Goal: Book appointment/travel/reservation

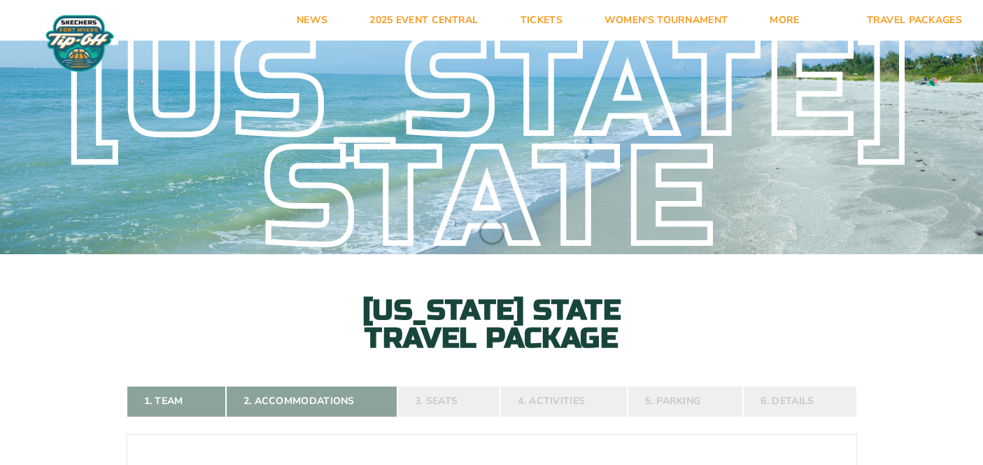
select select
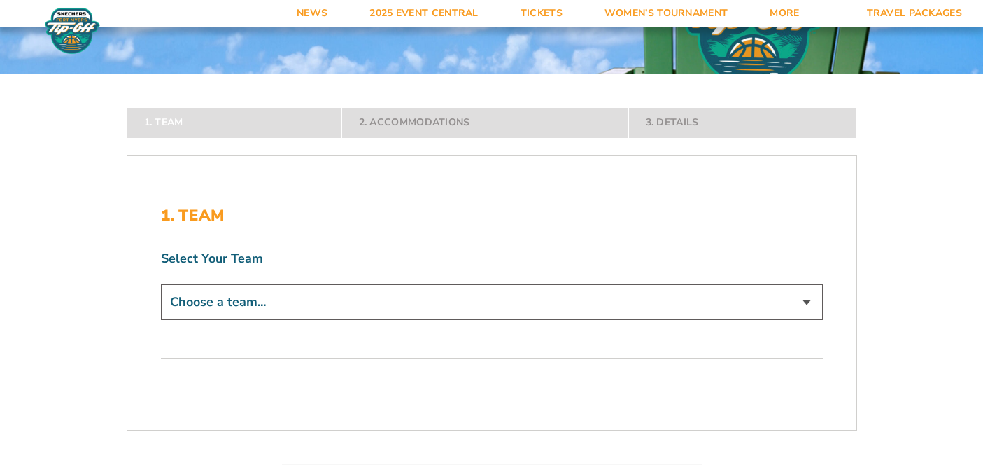
scroll to position [183, 0]
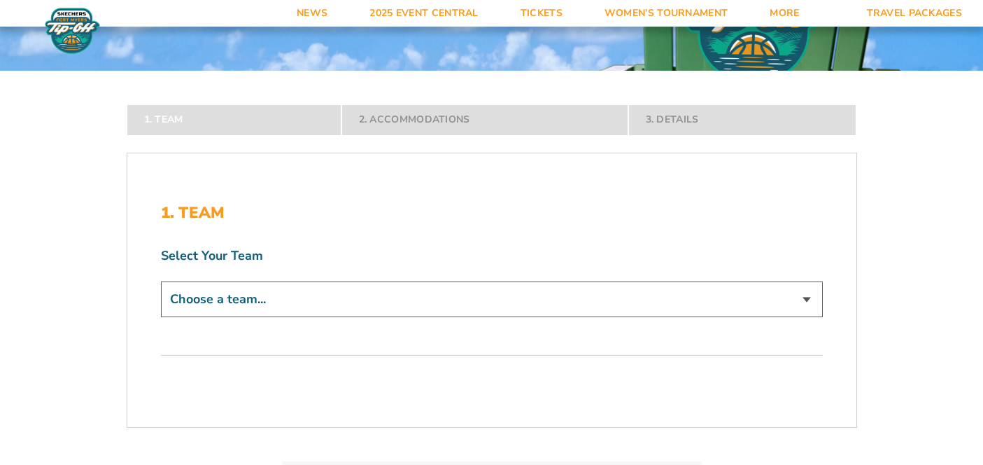
click at [493, 281] on div "Select Your Team Choose a team... ECU Pirates Michigan State Spartans Bowling G…" at bounding box center [492, 284] width 662 height 74
click at [493, 297] on select "Choose a team... ECU Pirates Michigan State Spartans Bowling Green Falcons Buff…" at bounding box center [492, 299] width 662 height 36
select select "16620"
click at [161, 317] on select "Choose a team... ECU Pirates Michigan State Spartans Bowling Green Falcons Buff…" at bounding box center [492, 299] width 662 height 36
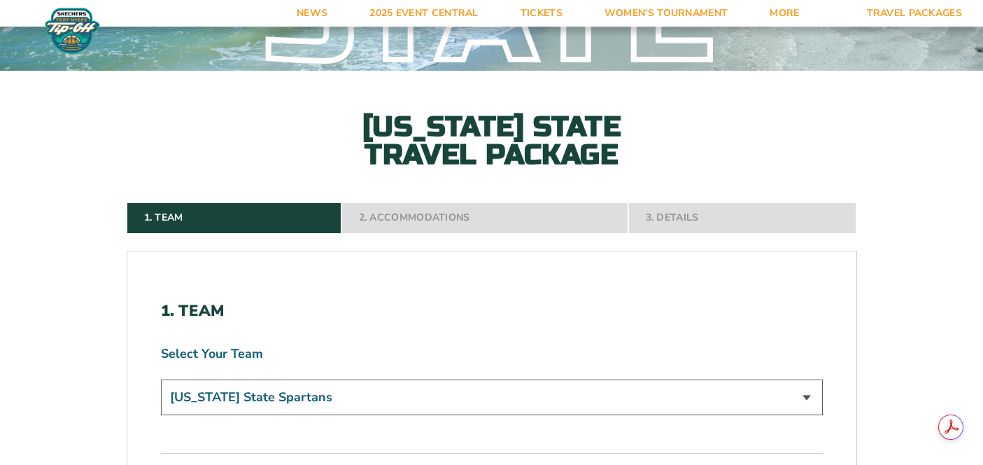
scroll to position [351, 0]
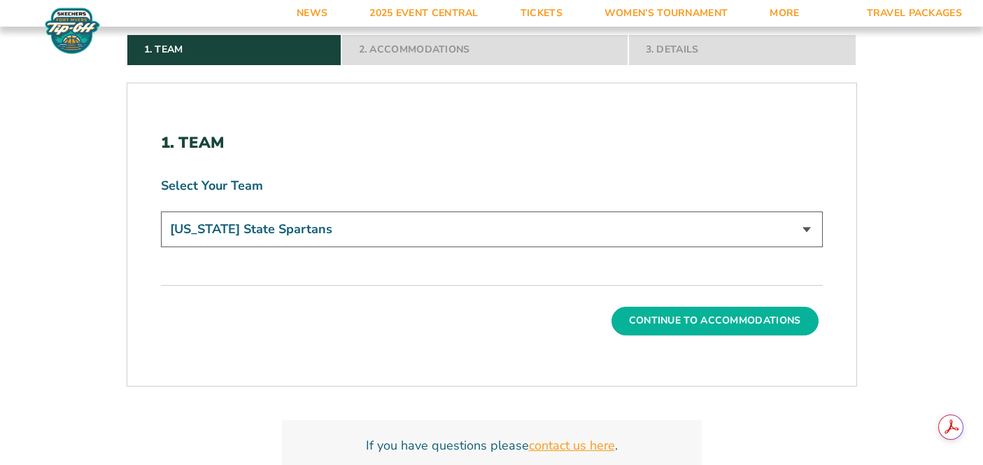
click at [705, 327] on button "Continue To Accommodations" at bounding box center [714, 320] width 207 height 28
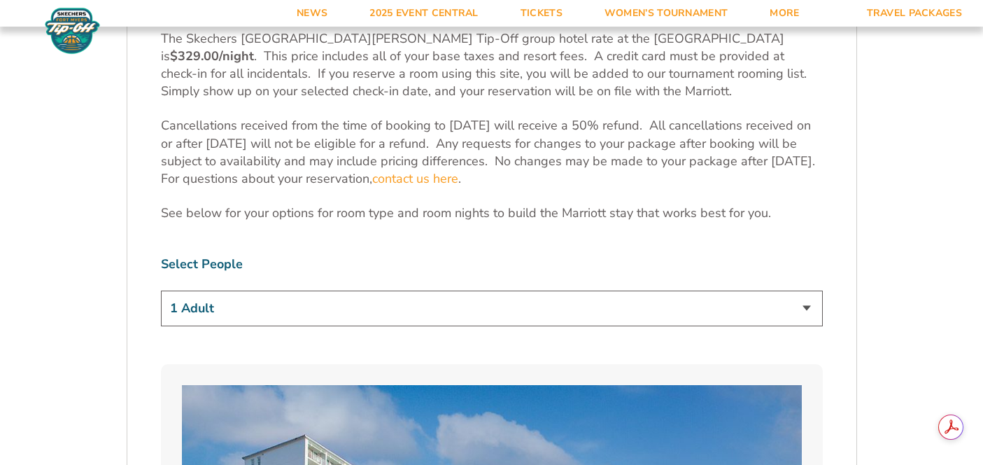
scroll to position [586, 0]
click at [624, 312] on select "1 Adult 2 Adults 3 Adults 4 Adults 2 Adults + 1 Child 2 Adults + 2 Children 2 A…" at bounding box center [492, 308] width 662 height 36
select select "2 Adults"
click at [161, 290] on select "1 Adult 2 Adults 3 Adults 4 Adults 2 Adults + 1 Child 2 Adults + 2 Children 2 A…" at bounding box center [492, 308] width 662 height 36
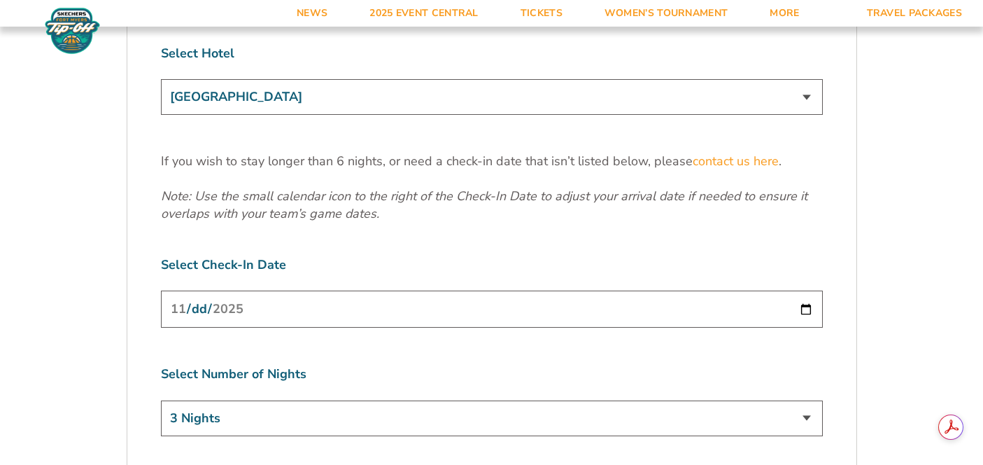
scroll to position [1801, 0]
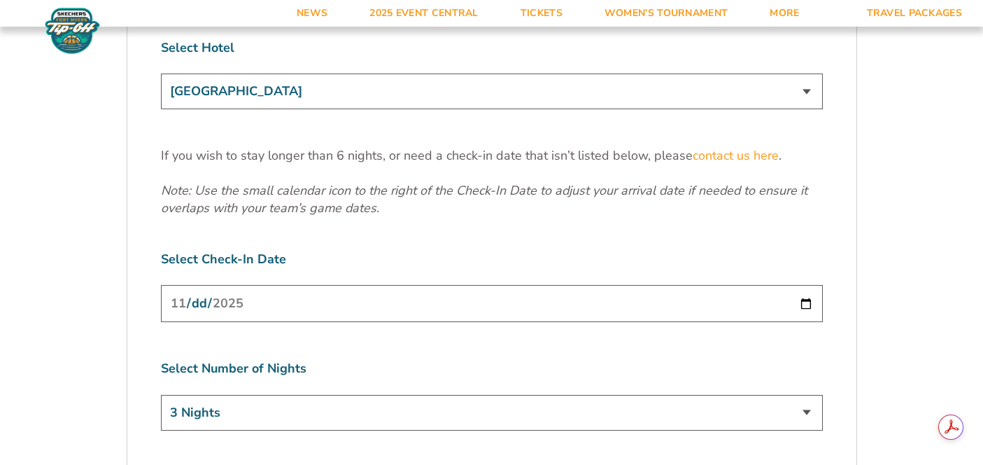
click at [809, 285] on input "[DATE]" at bounding box center [492, 303] width 662 height 37
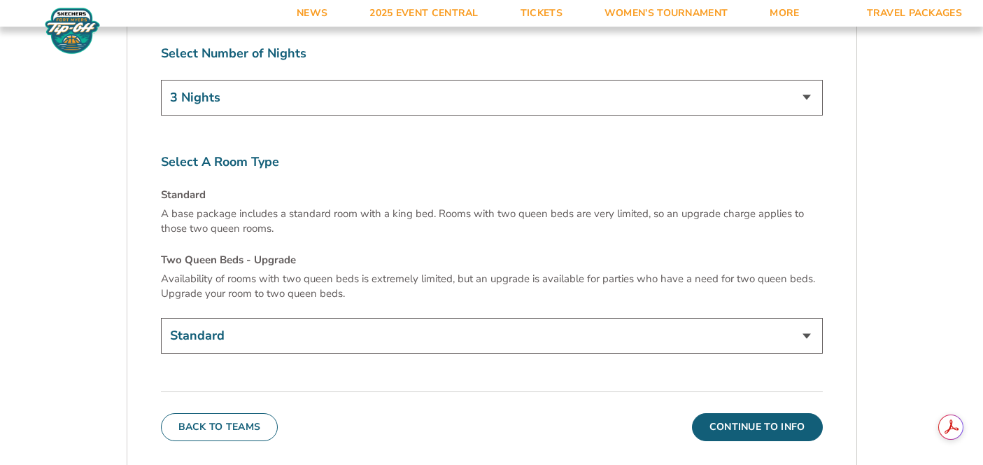
scroll to position [2119, 0]
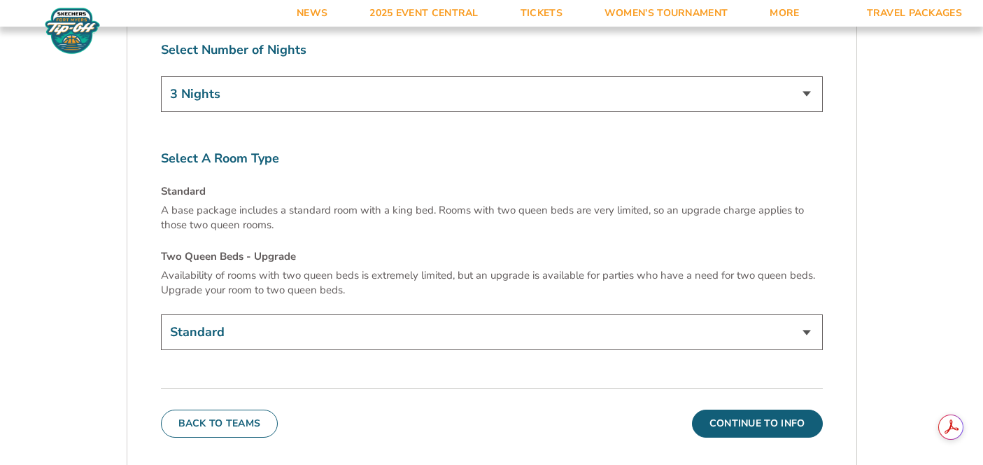
click at [395, 314] on select "Standard Two Queen Beds - Upgrade (+$15 per night)" at bounding box center [492, 332] width 662 height 36
click at [161, 314] on select "Standard Two Queen Beds - Upgrade (+$15 per night)" at bounding box center [492, 332] width 662 height 36
click at [786, 409] on button "Continue To Info" at bounding box center [757, 423] width 131 height 28
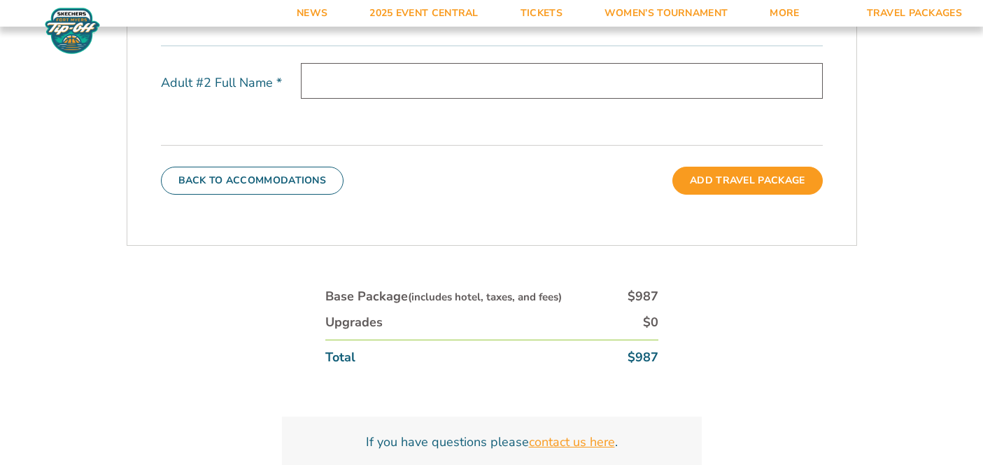
scroll to position [0, 0]
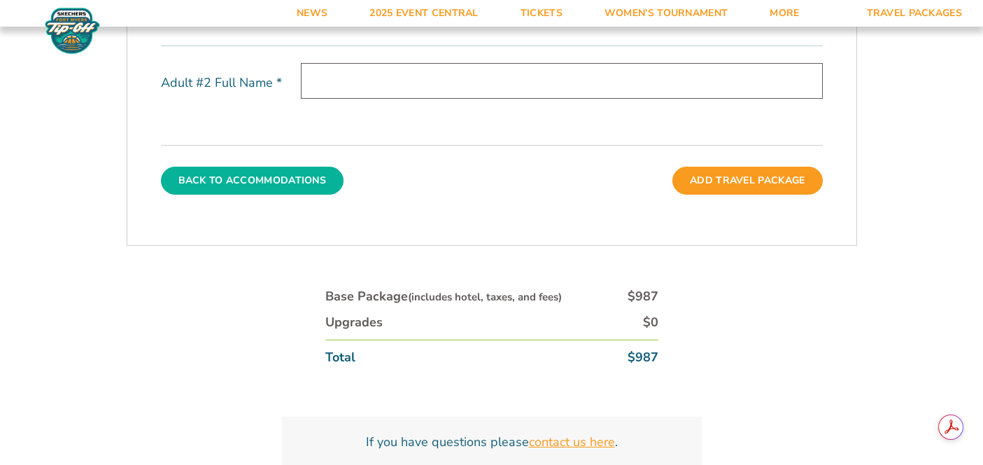
click at [311, 178] on button "Back To Accommodations" at bounding box center [252, 181] width 183 height 28
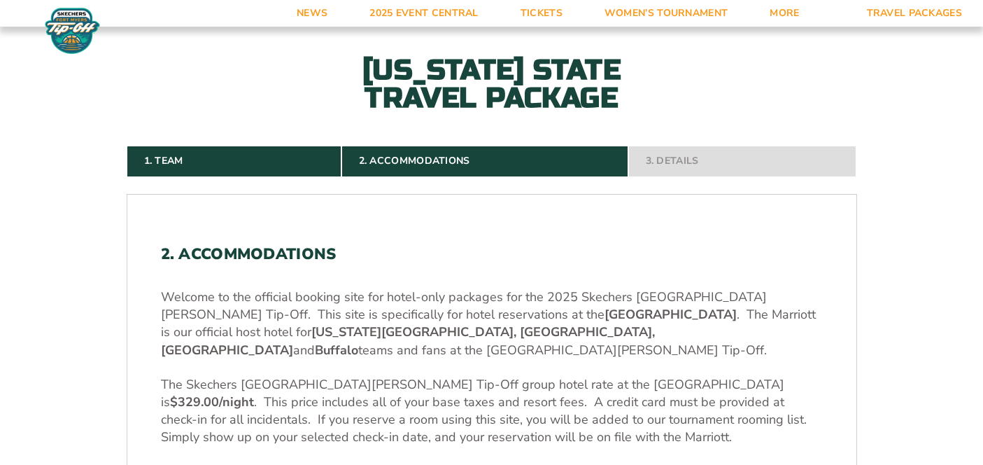
scroll to position [236, 0]
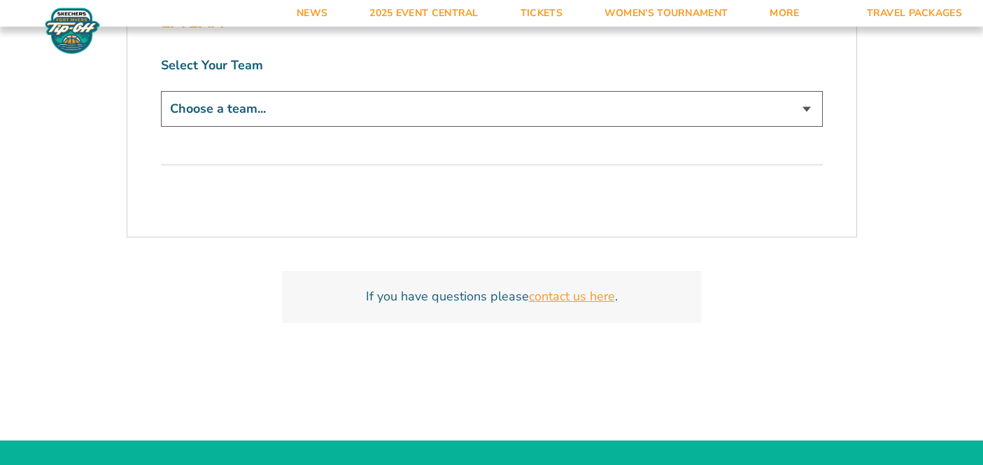
scroll to position [380, 0]
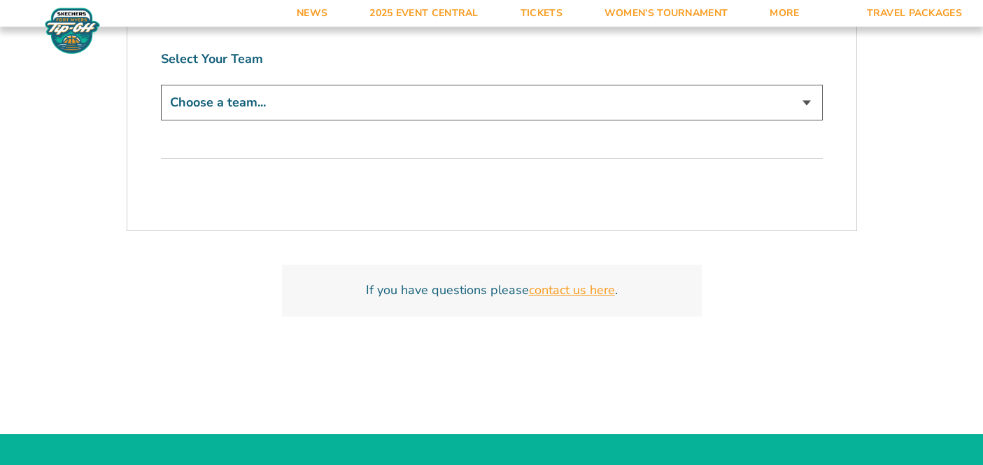
click at [604, 99] on select "Choose a team... North Carolina Tar Heels Bonnies Bucknell Bison VMI Keydets" at bounding box center [492, 103] width 662 height 36
select select "16618"
click at [161, 85] on select "Choose a team... North Carolina Tar Heels Bonnies Bucknell Bison VMI Keydets" at bounding box center [492, 103] width 662 height 36
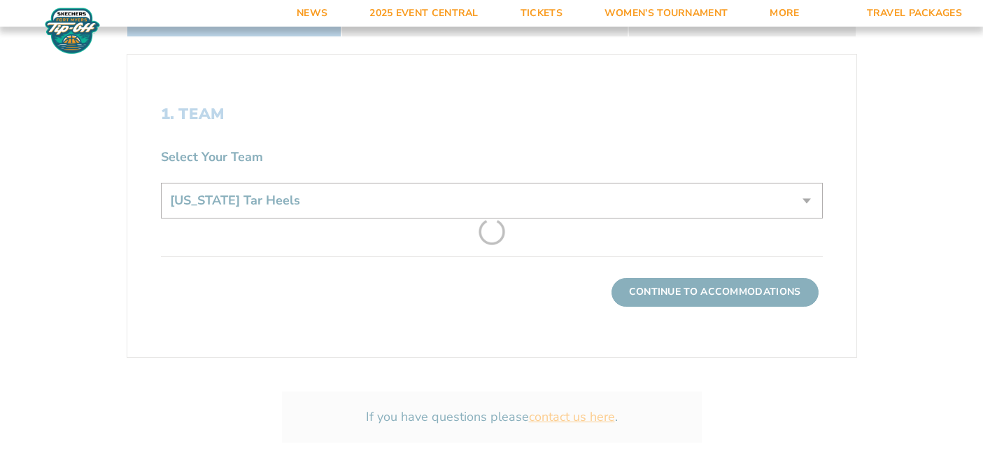
scroll to position [478, 0]
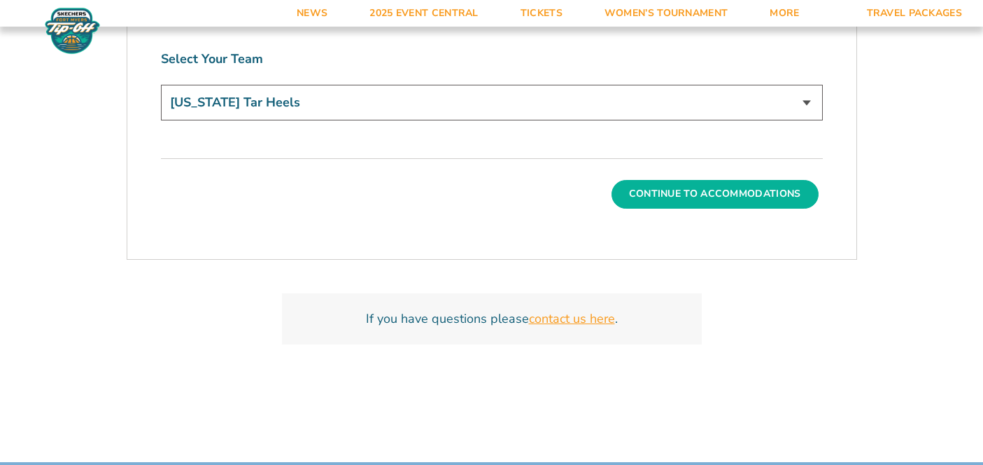
click at [660, 194] on button "Continue To Accommodations" at bounding box center [714, 194] width 207 height 28
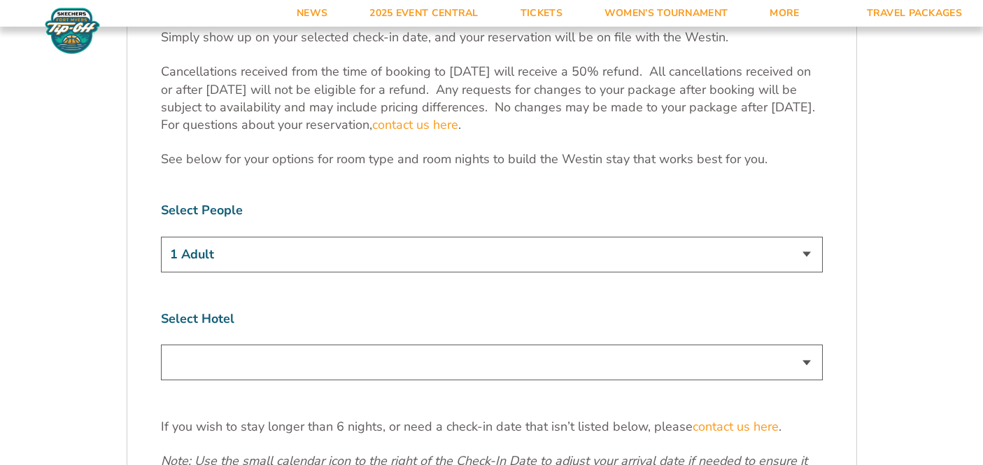
scroll to position [640, 0]
click at [622, 353] on select at bounding box center [492, 362] width 662 height 36
click at [808, 344] on select at bounding box center [492, 362] width 662 height 36
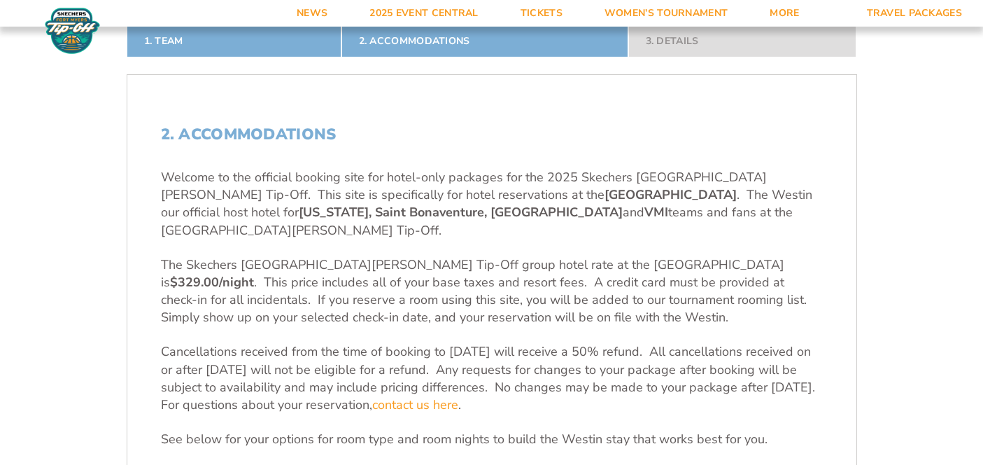
scroll to position [344, 0]
